Goal: Information Seeking & Learning: Learn about a topic

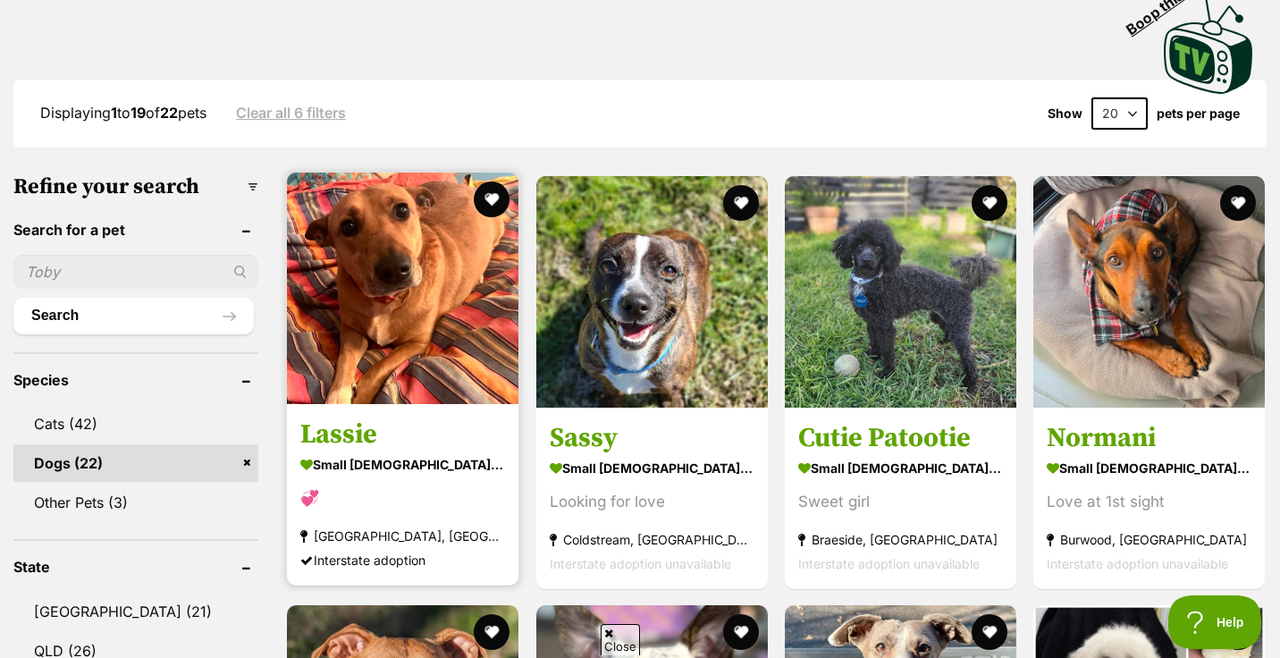
scroll to position [382, 0]
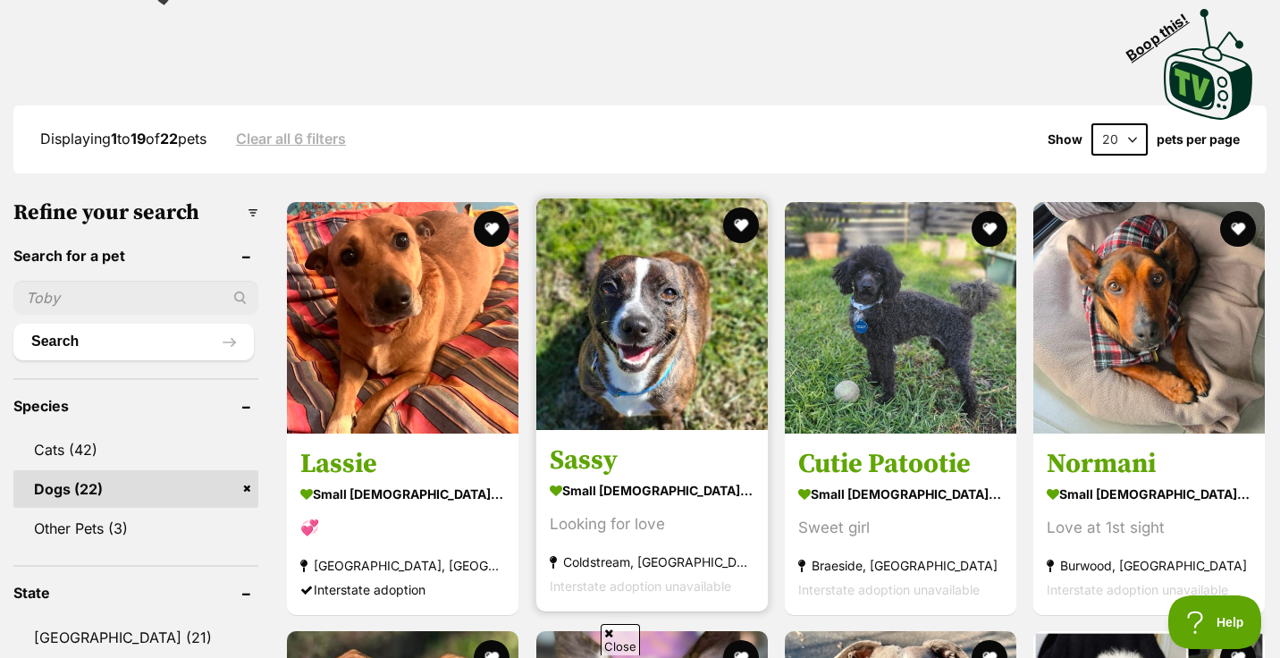
click at [657, 323] on img at bounding box center [652, 314] width 232 height 232
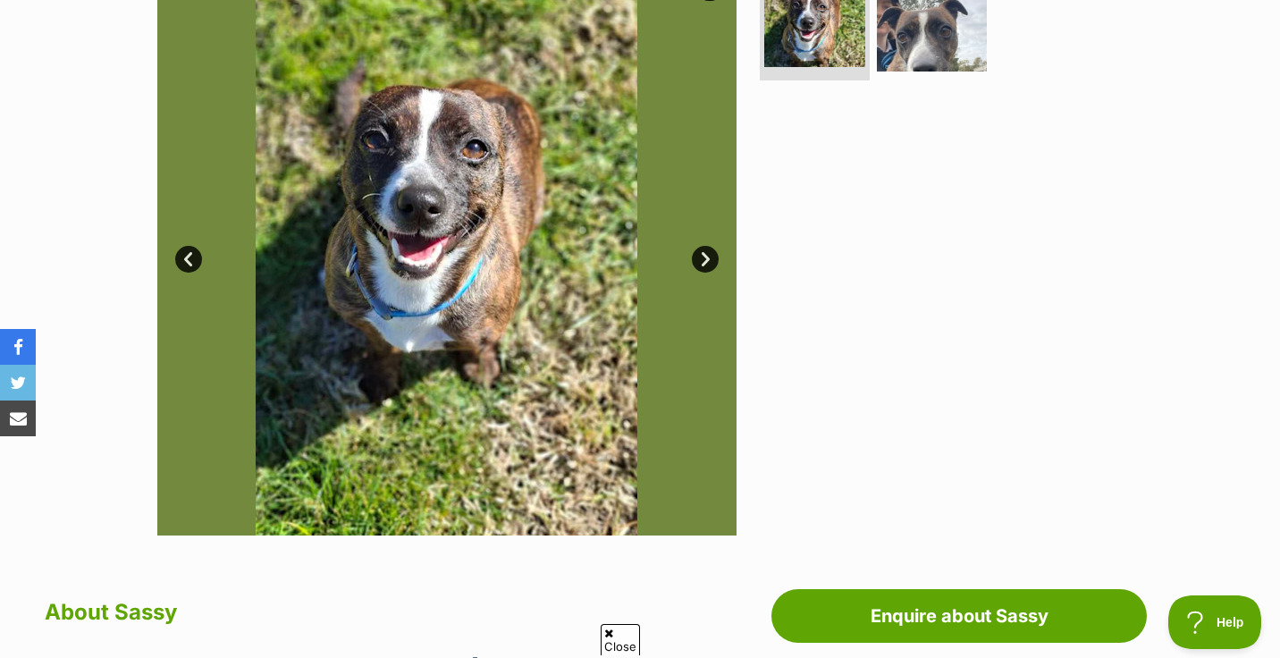
scroll to position [372, 0]
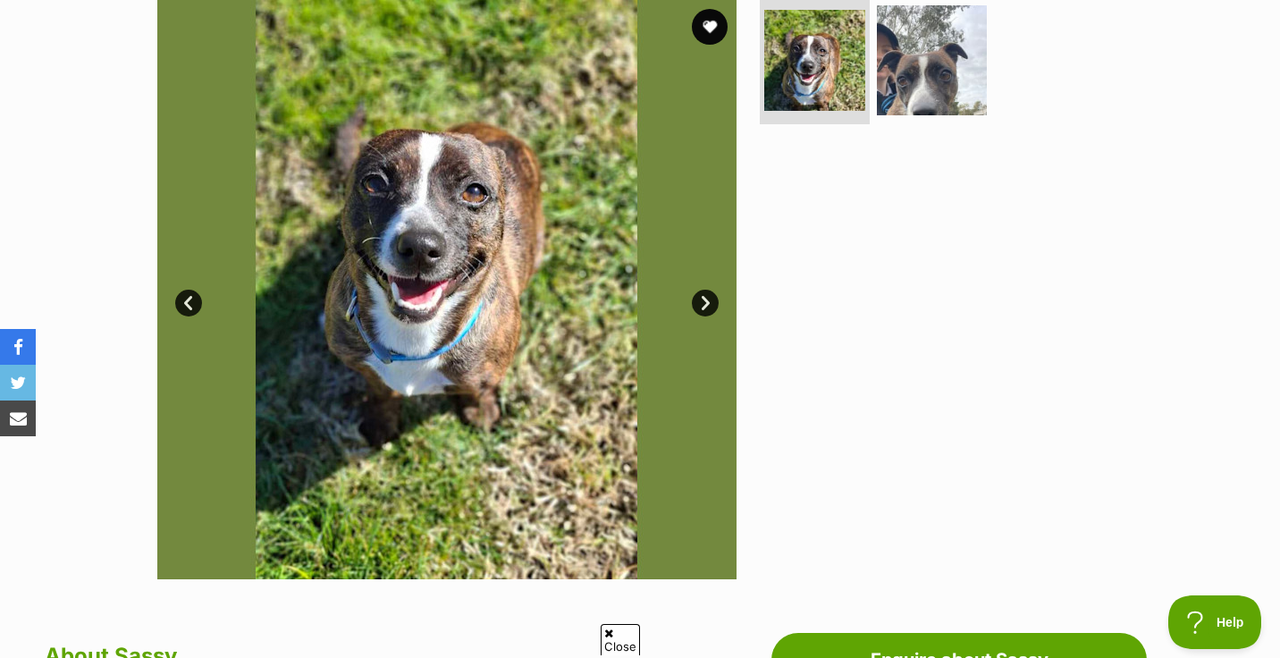
click at [699, 295] on link "Next" at bounding box center [705, 303] width 27 height 27
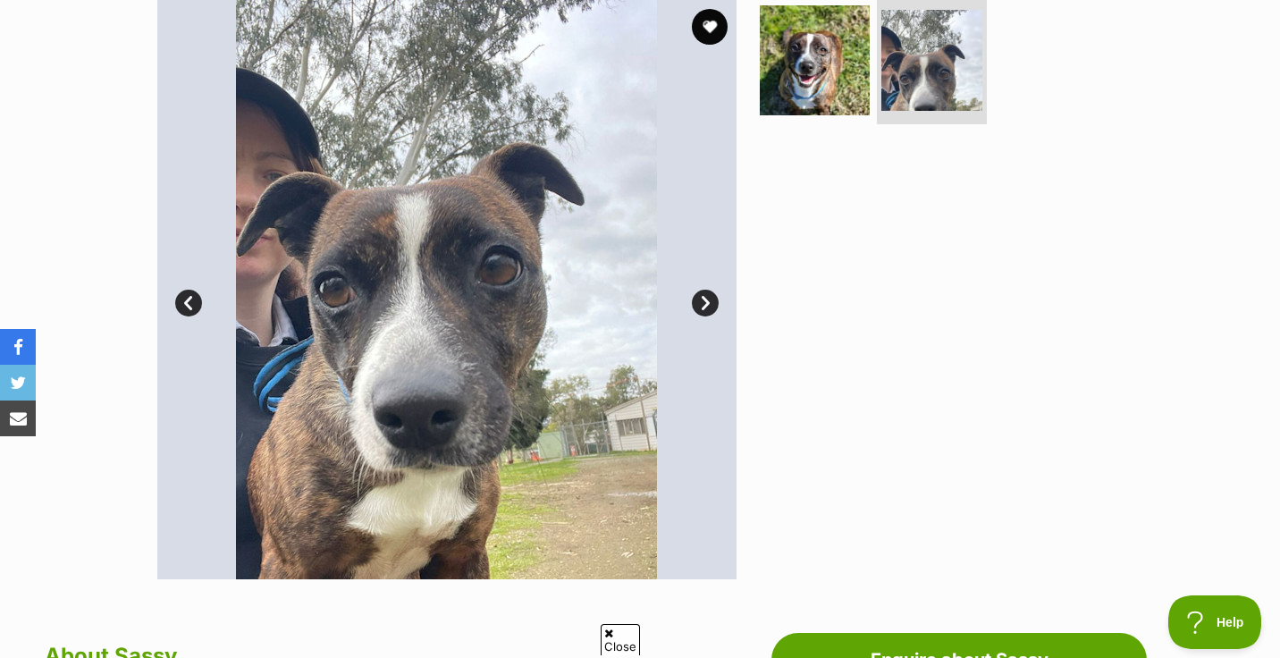
scroll to position [0, 0]
